Goal: Transaction & Acquisition: Purchase product/service

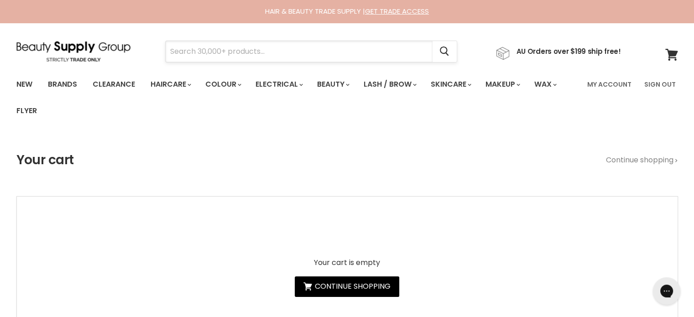
paste input "MilkShake Colour Care Maintainer"
type input "MilkShake Colour Care Maintainer"
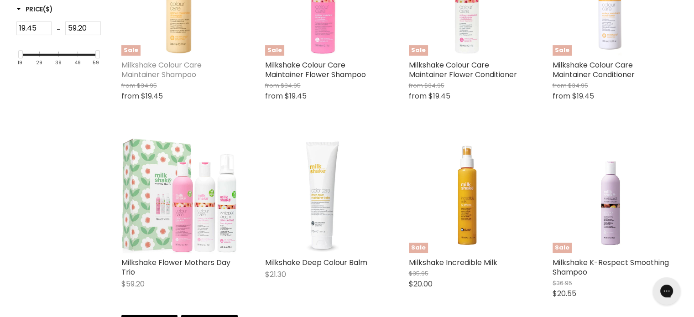
scroll to position [320, 0]
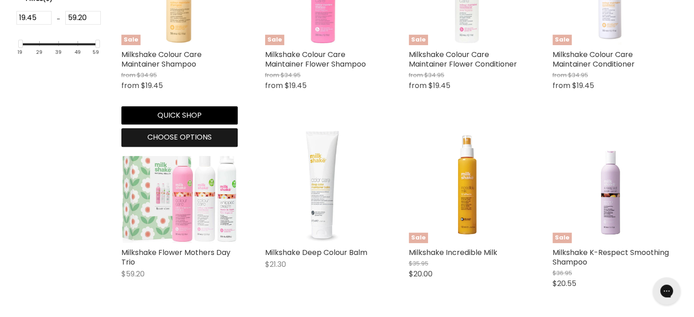
click at [186, 139] on span "Choose options" at bounding box center [179, 137] width 64 height 10
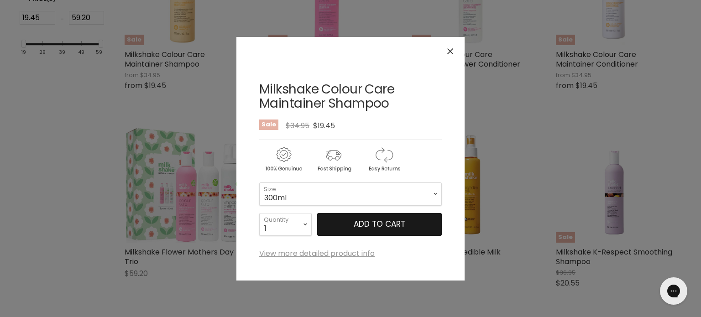
click at [346, 224] on button "Add to cart" at bounding box center [379, 224] width 125 height 23
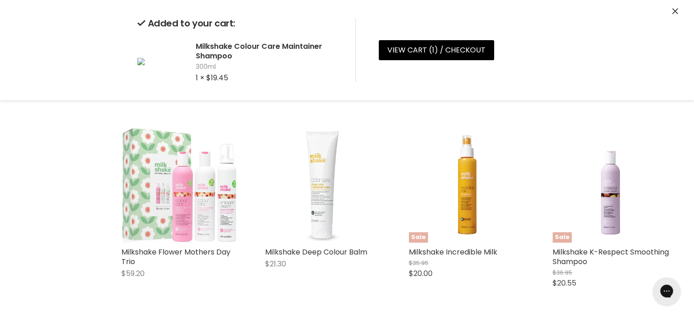
click at [676, 12] on icon "Close" at bounding box center [675, 11] width 6 height 6
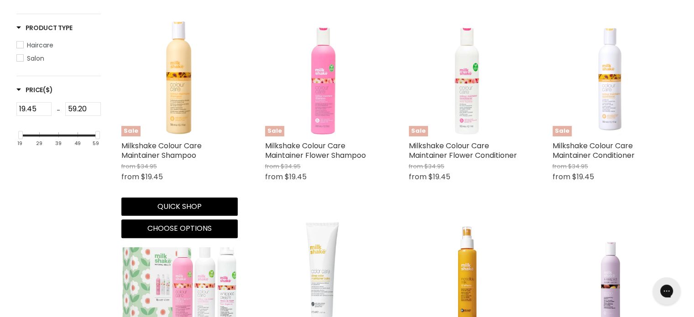
scroll to position [228, 0]
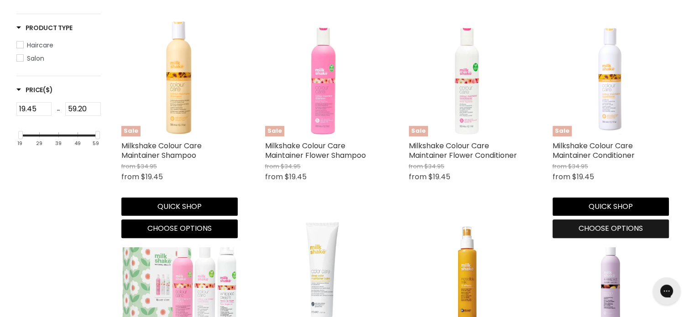
click at [598, 234] on span "Choose options" at bounding box center [611, 228] width 64 height 10
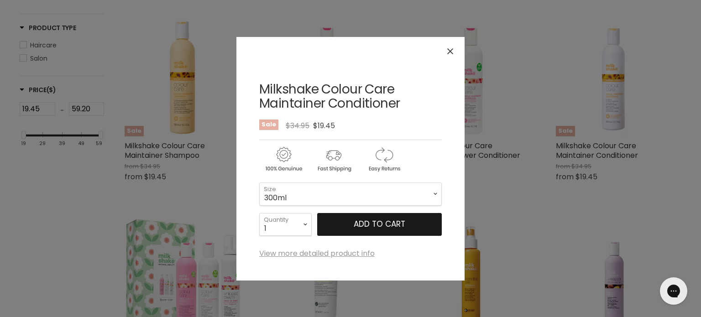
click at [351, 220] on button "Add to cart" at bounding box center [379, 224] width 125 height 23
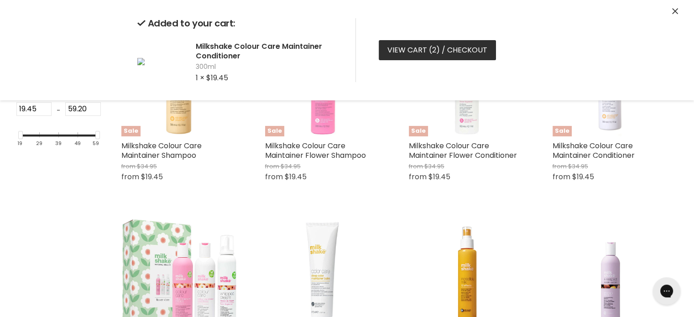
click at [405, 47] on link "View cart ( 2 ) / Checkout" at bounding box center [437, 50] width 117 height 20
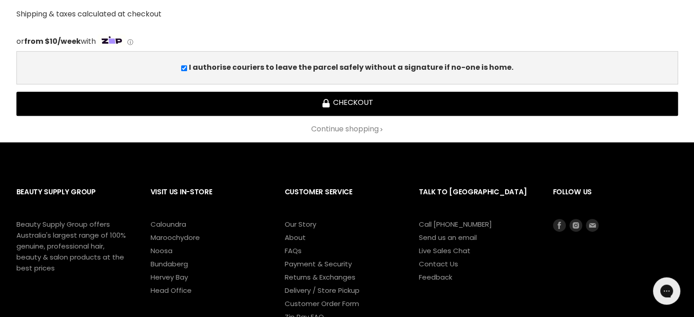
scroll to position [548, 0]
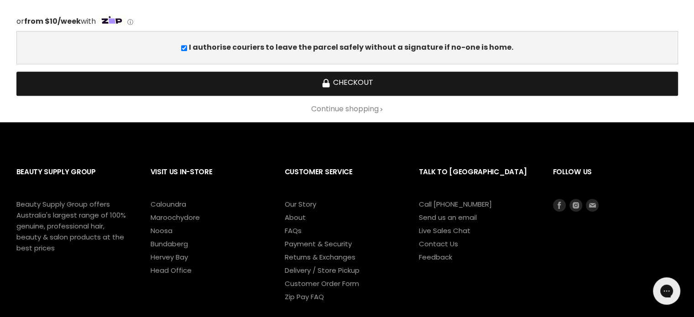
click at [362, 78] on button "Checkout" at bounding box center [347, 84] width 662 height 24
